Goal: Book appointment/travel/reservation

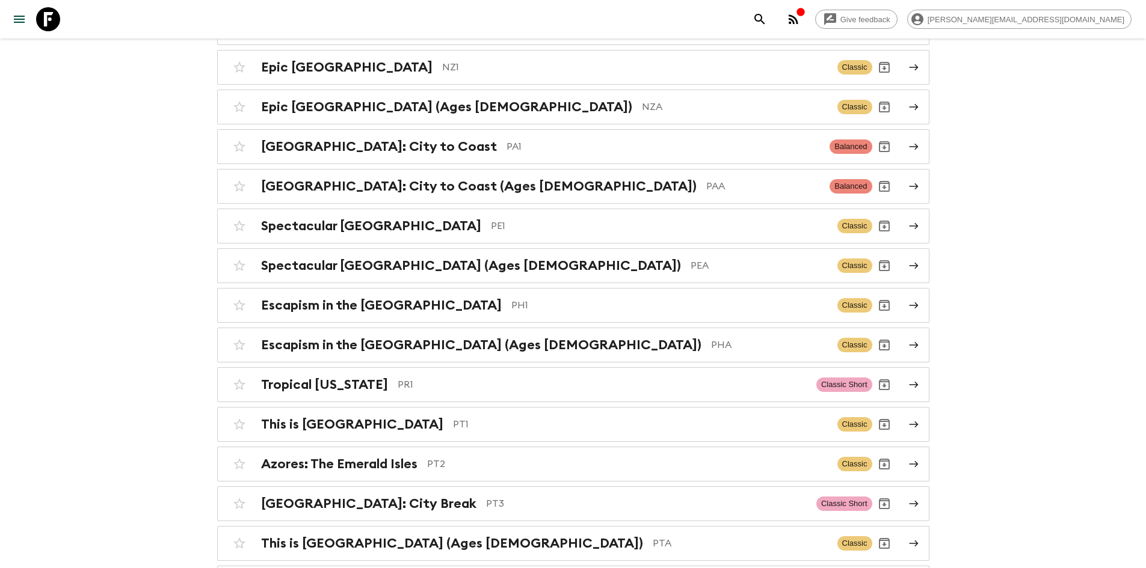
scroll to position [4117, 0]
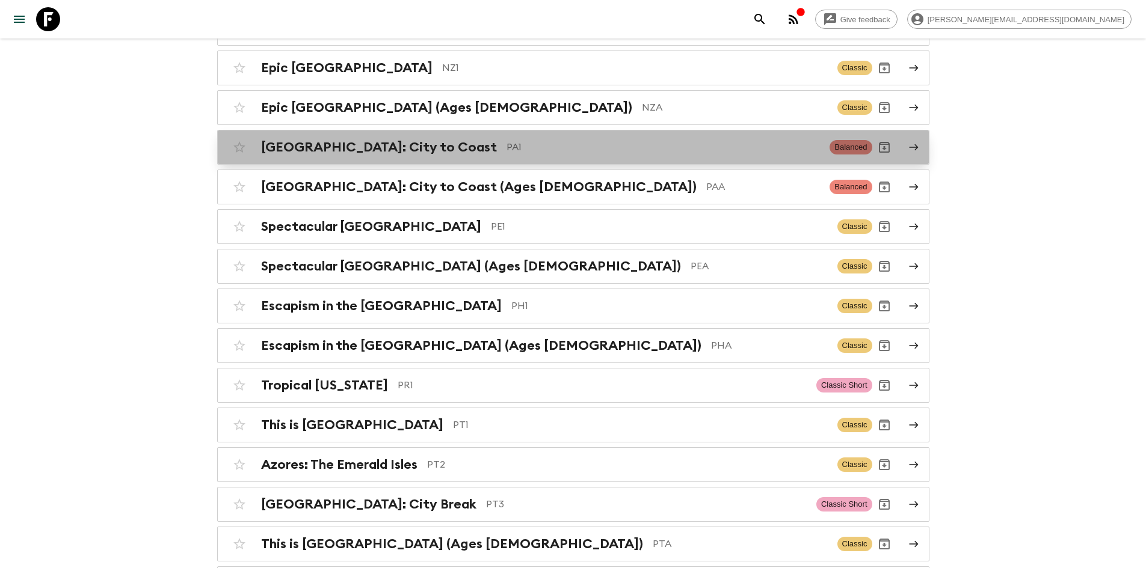
click at [446, 140] on link "[GEOGRAPHIC_DATA]: City to Coast PA1 Balanced" at bounding box center [573, 147] width 712 height 35
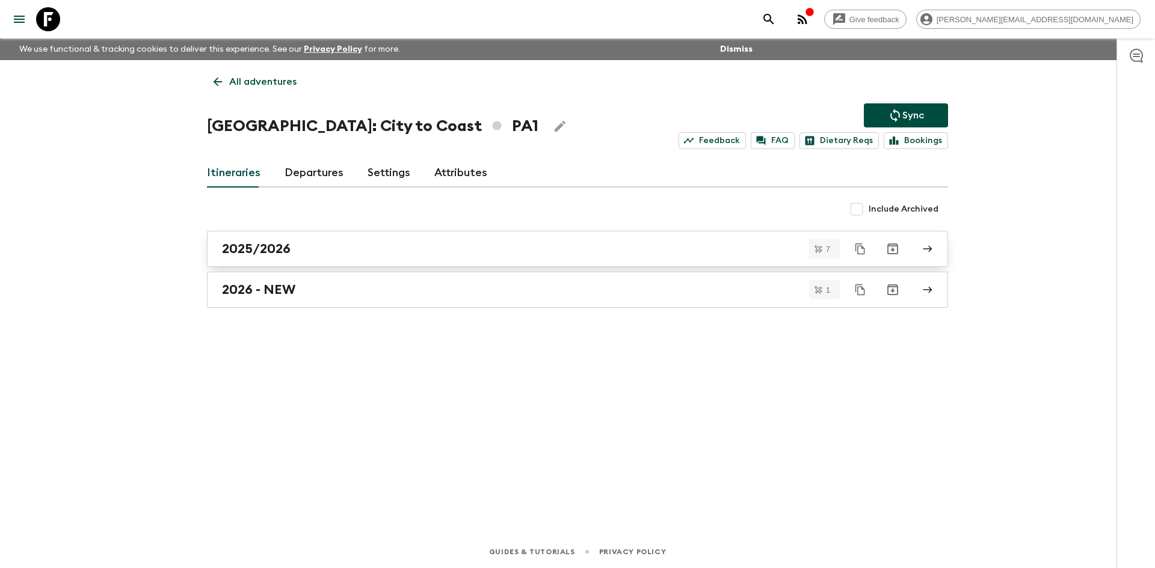
click at [296, 251] on div "2025/2026" at bounding box center [566, 249] width 688 height 16
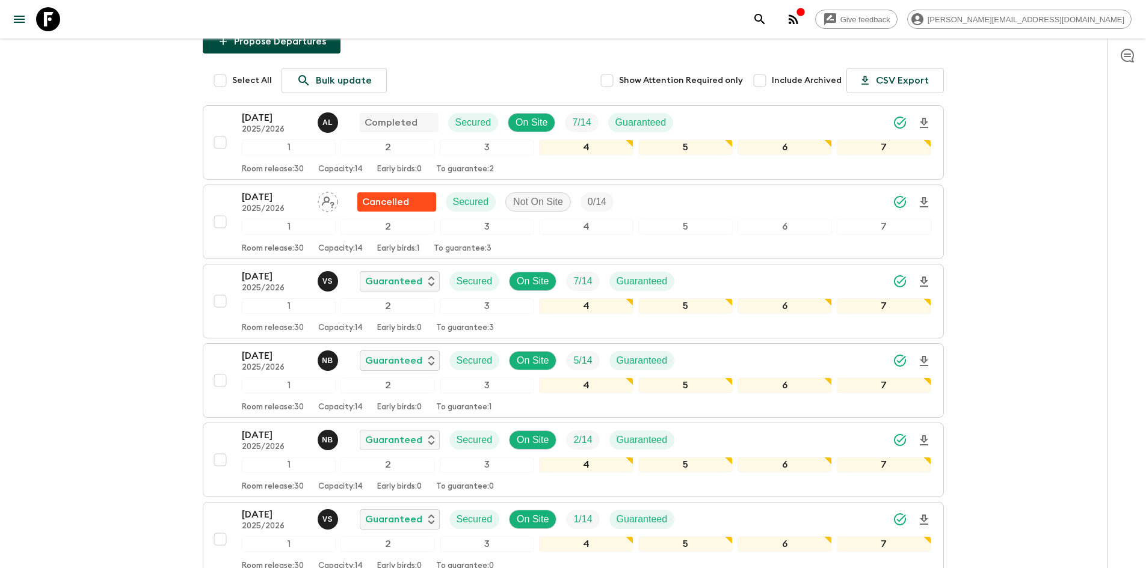
scroll to position [188, 0]
